Goal: Information Seeking & Learning: Find specific page/section

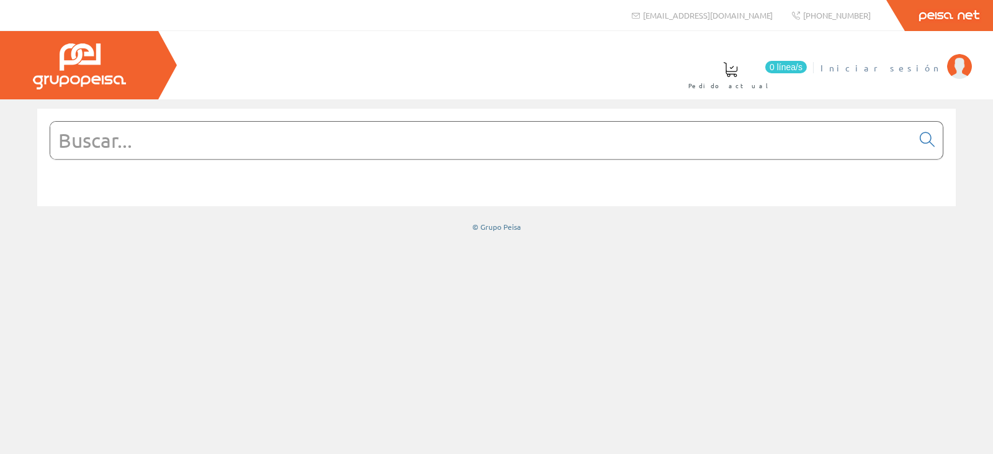
click at [940, 66] on span "Iniciar sesión" at bounding box center [880, 67] width 120 height 12
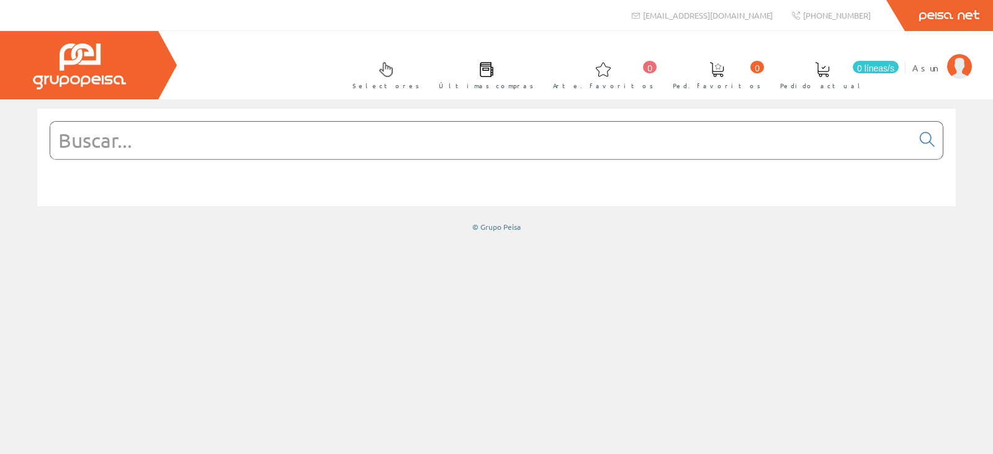
click at [172, 136] on input "text" at bounding box center [481, 140] width 862 height 37
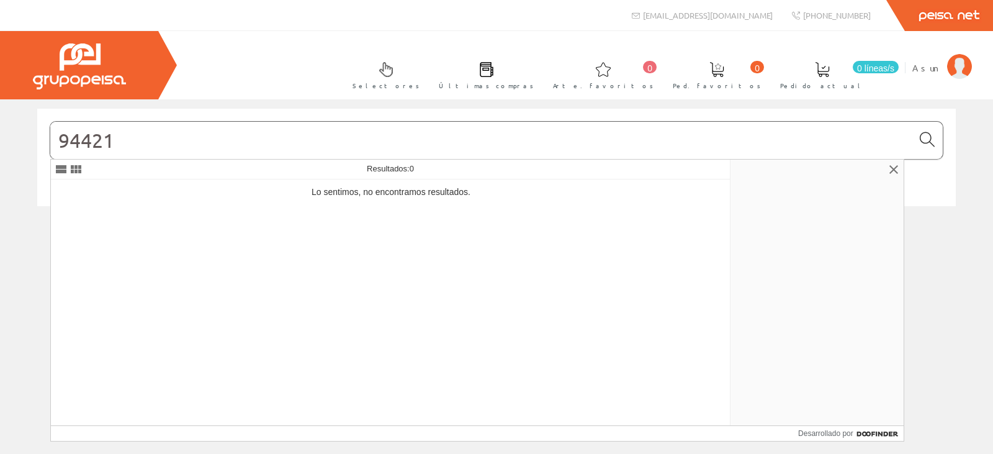
type input "94421"
click at [928, 135] on icon at bounding box center [927, 139] width 15 height 9
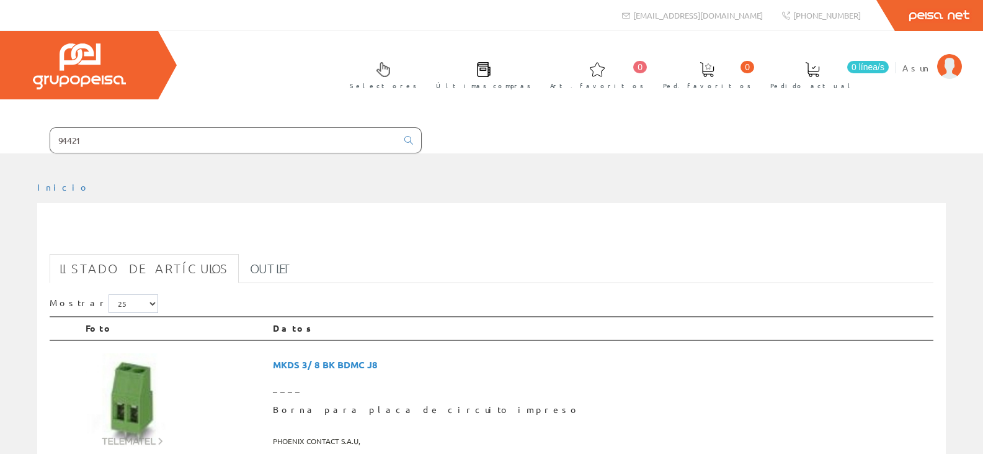
click at [119, 146] on input "94421" at bounding box center [223, 140] width 347 height 25
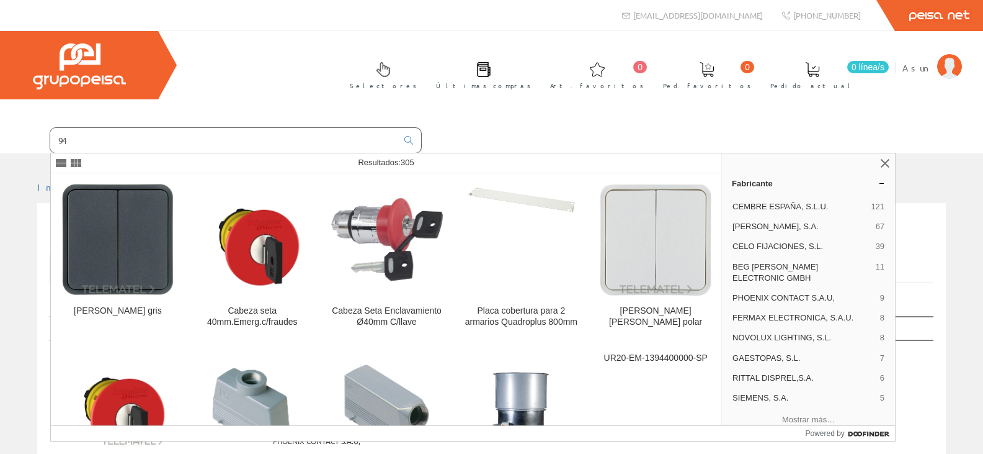
type input "9"
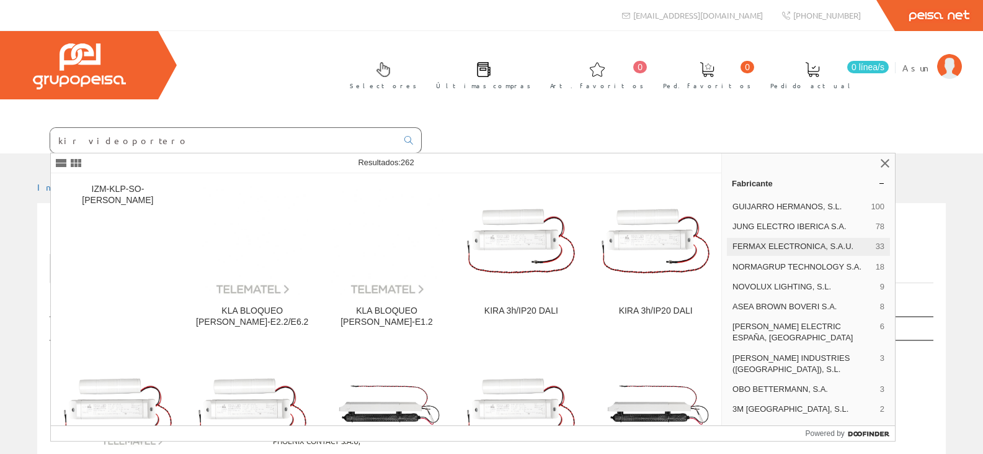
type input "kir videoportero"
click at [801, 248] on span "FERMAX ELECTRONICA, S.A.U." at bounding box center [802, 246] width 138 height 11
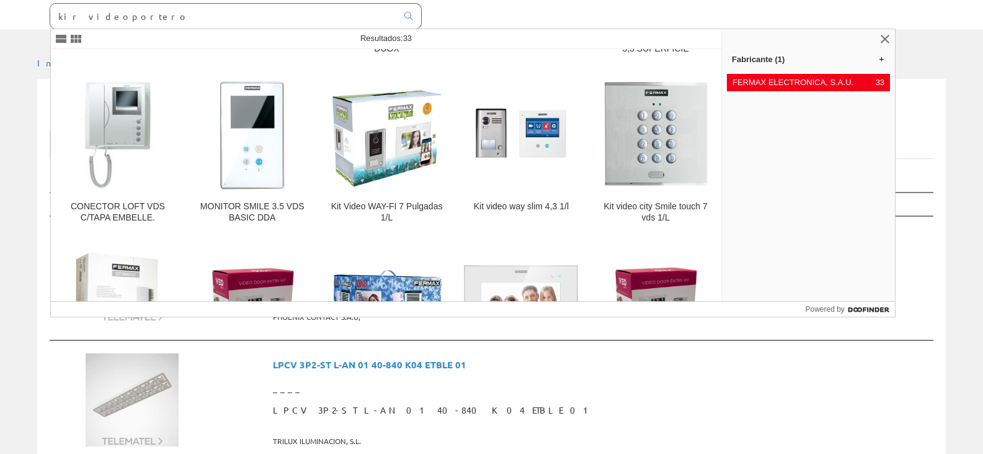
scroll to position [256, 0]
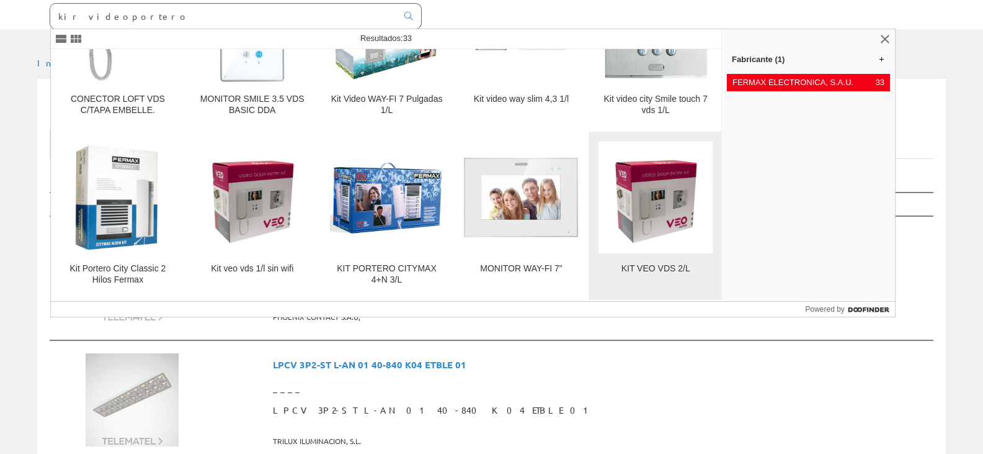
click at [656, 274] on div "KIT VEO VDS 2/L" at bounding box center [656, 276] width 114 height 27
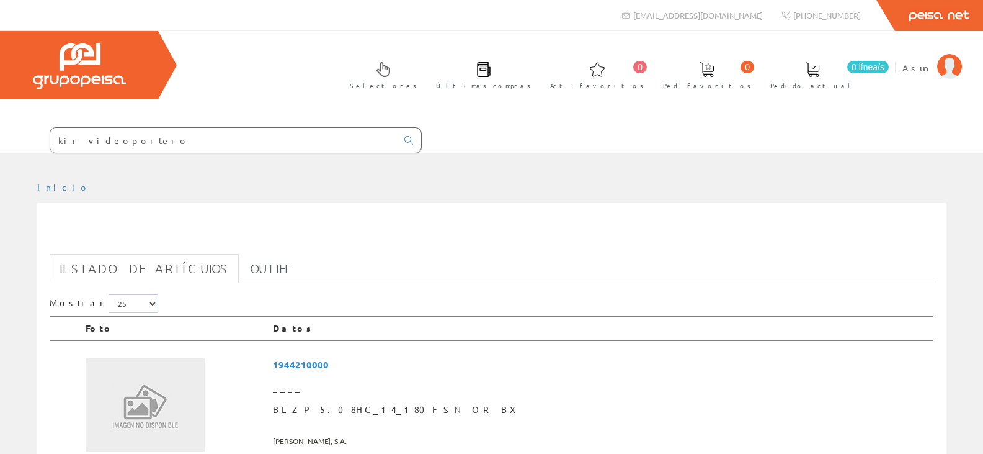
scroll to position [124, 0]
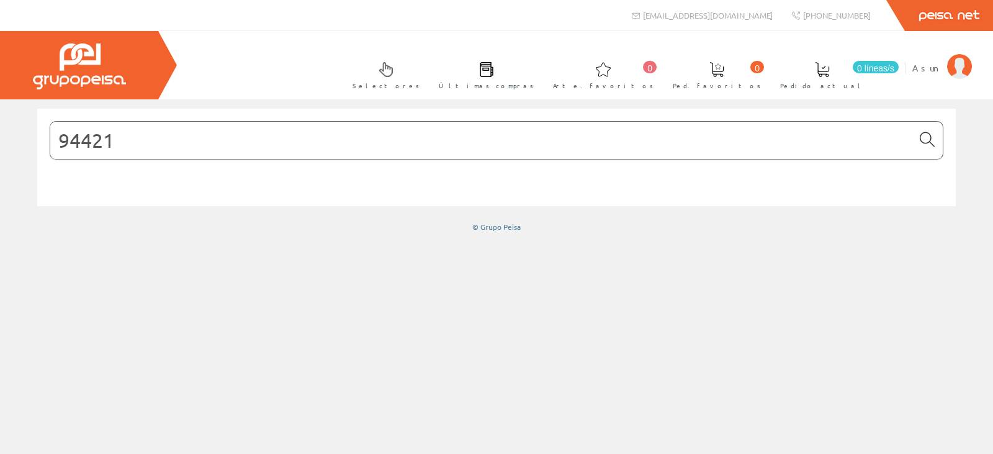
click at [927, 141] on icon at bounding box center [927, 139] width 15 height 9
drag, startPoint x: 265, startPoint y: 140, endPoint x: 0, endPoint y: 120, distance: 265.7
click at [0, 123] on div "94421 © Grupo Peisa" at bounding box center [496, 170] width 993 height 123
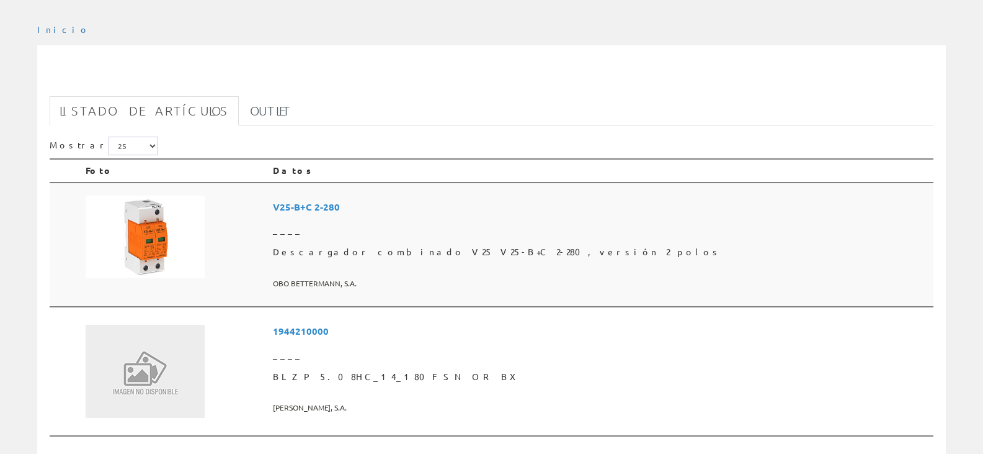
scroll to position [24, 0]
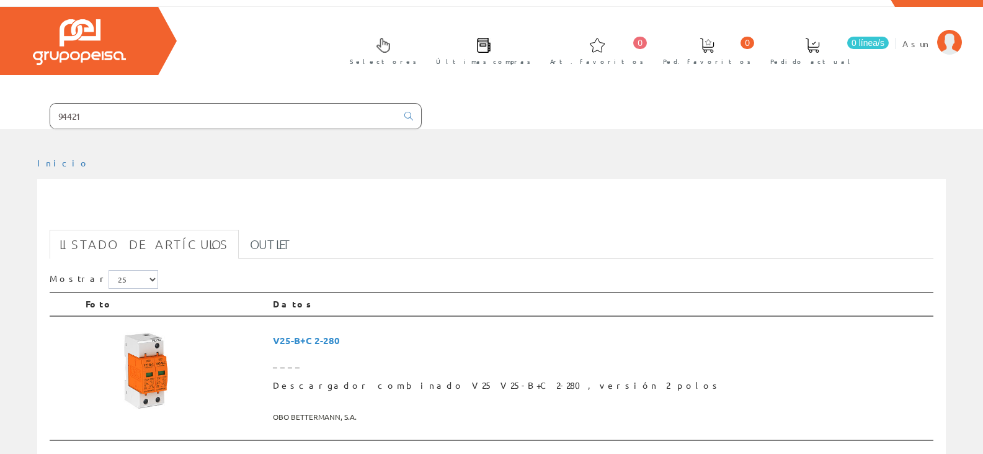
click at [97, 109] on input "94421" at bounding box center [223, 116] width 347 height 25
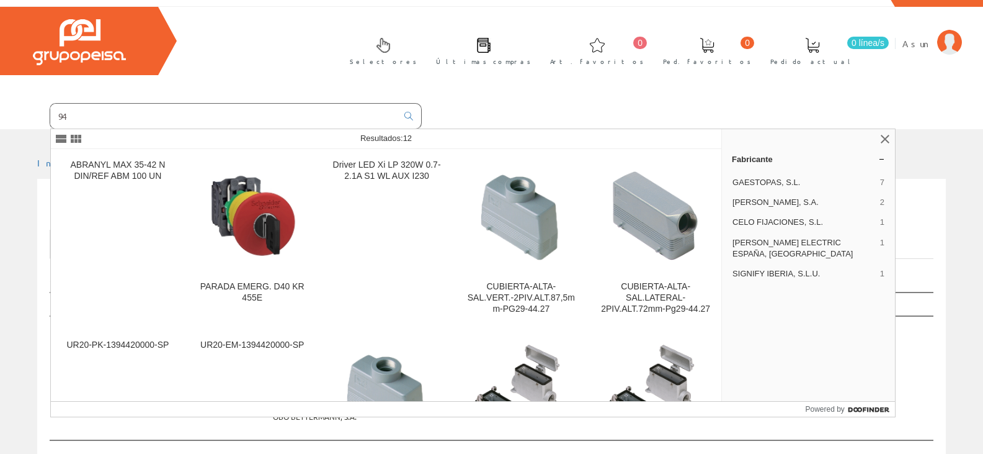
type input "9"
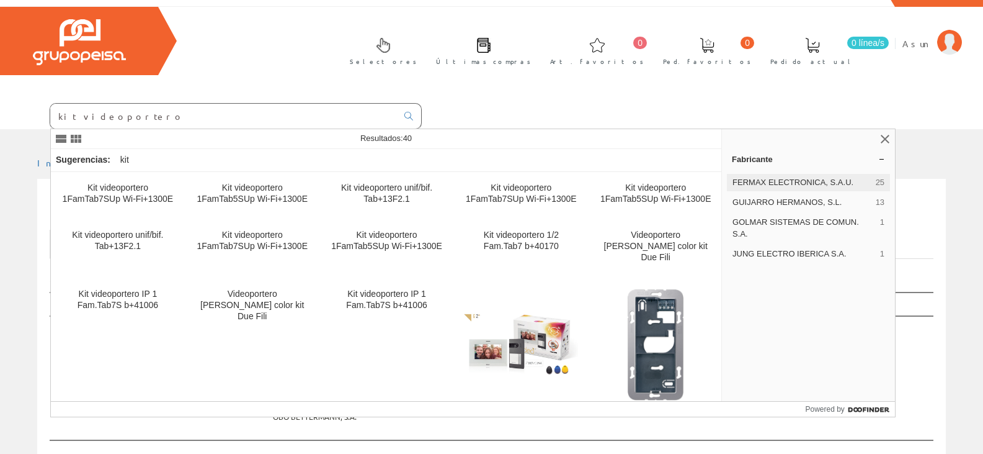
type input "kit videoportero"
click at [825, 186] on span "FERMAX ELECTRONICA, S.A.U." at bounding box center [802, 182] width 138 height 11
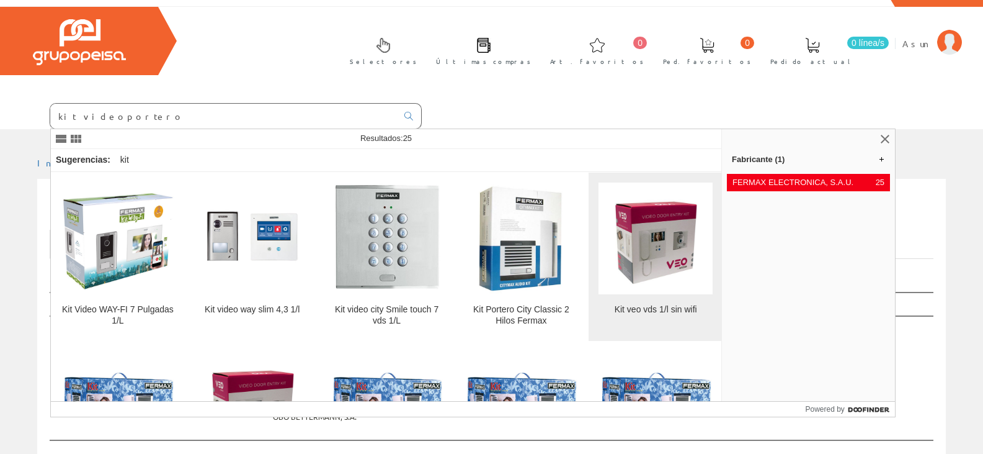
click at [656, 241] on img at bounding box center [656, 238] width 114 height 105
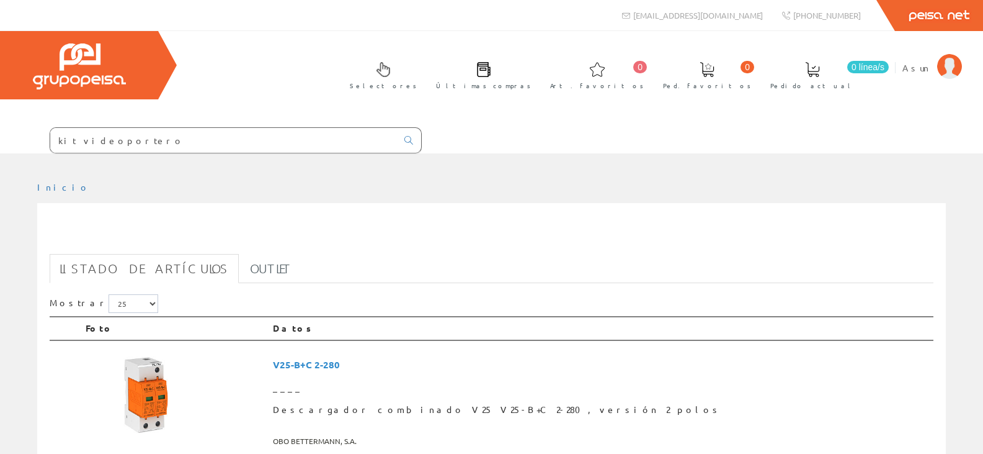
scroll to position [24, 0]
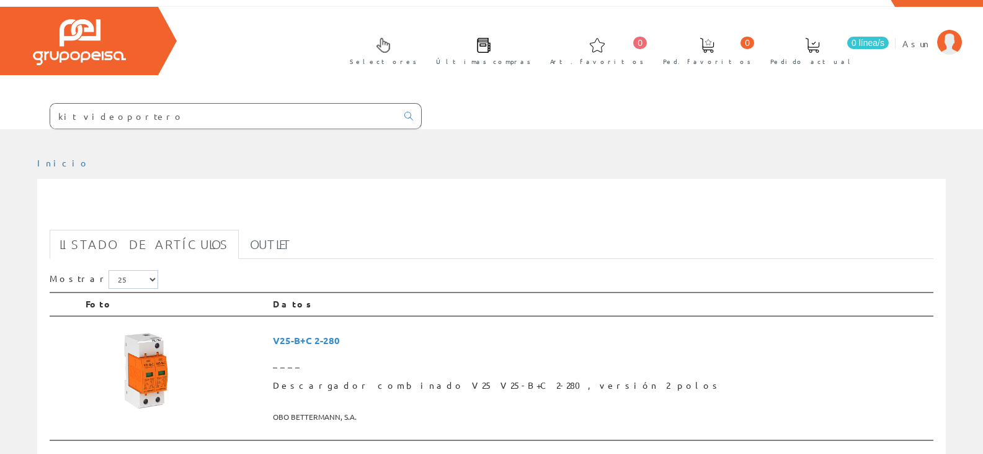
click at [166, 115] on input "kit videoportero" at bounding box center [223, 116] width 347 height 25
click at [411, 117] on icon at bounding box center [409, 116] width 9 height 9
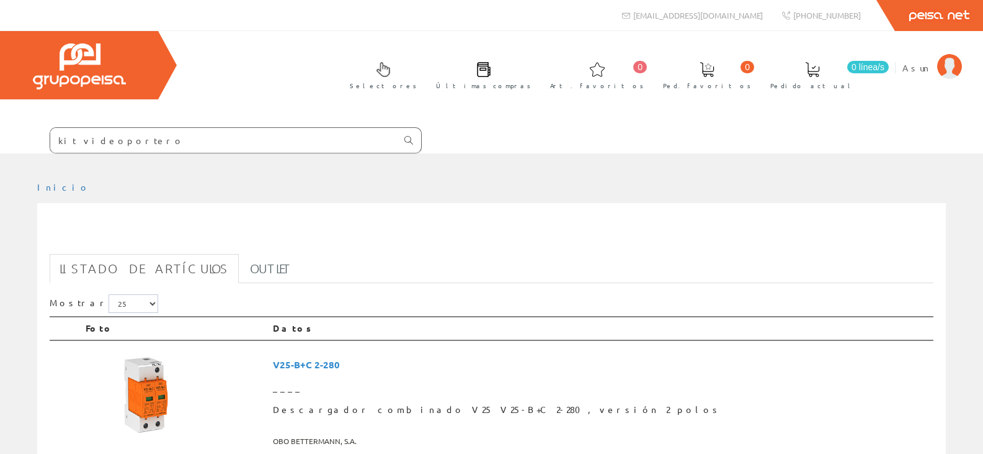
click at [411, 134] on link at bounding box center [408, 140] width 25 height 21
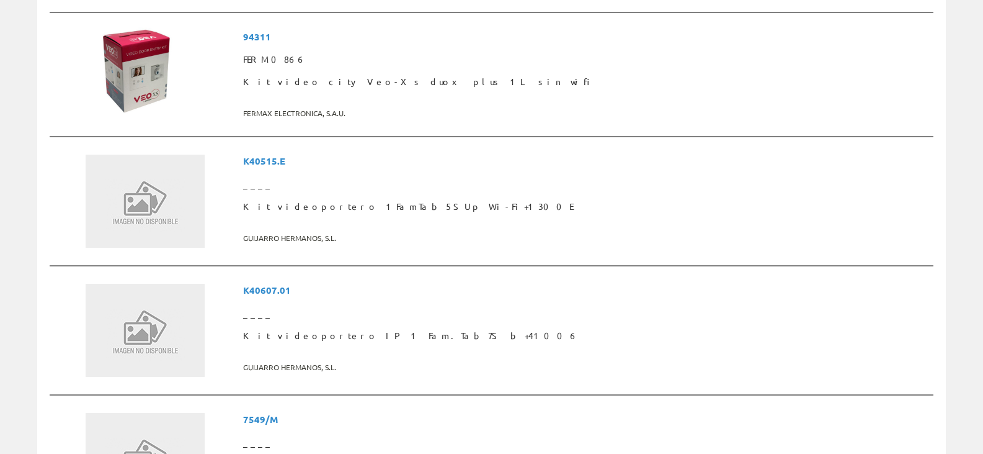
scroll to position [1117, 0]
